Goal: Information Seeking & Learning: Check status

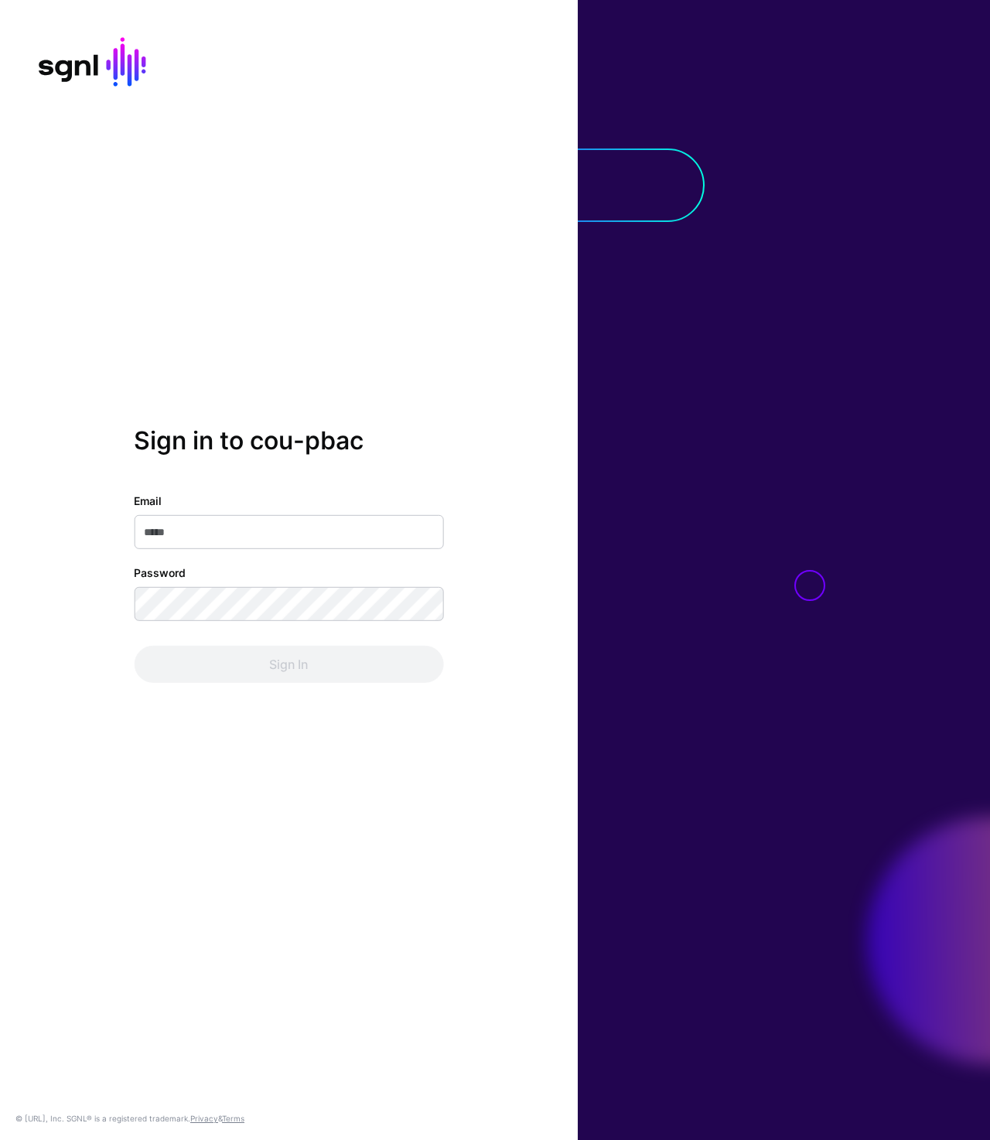
click at [715, 175] on div at bounding box center [784, 570] width 412 height 1140
click at [322, 354] on div "Sign in to cou-pbac Email Password Sign In © [URL], Inc. SGNL® is a registered …" at bounding box center [289, 570] width 578 height 1140
